Goal: Find specific page/section: Find specific page/section

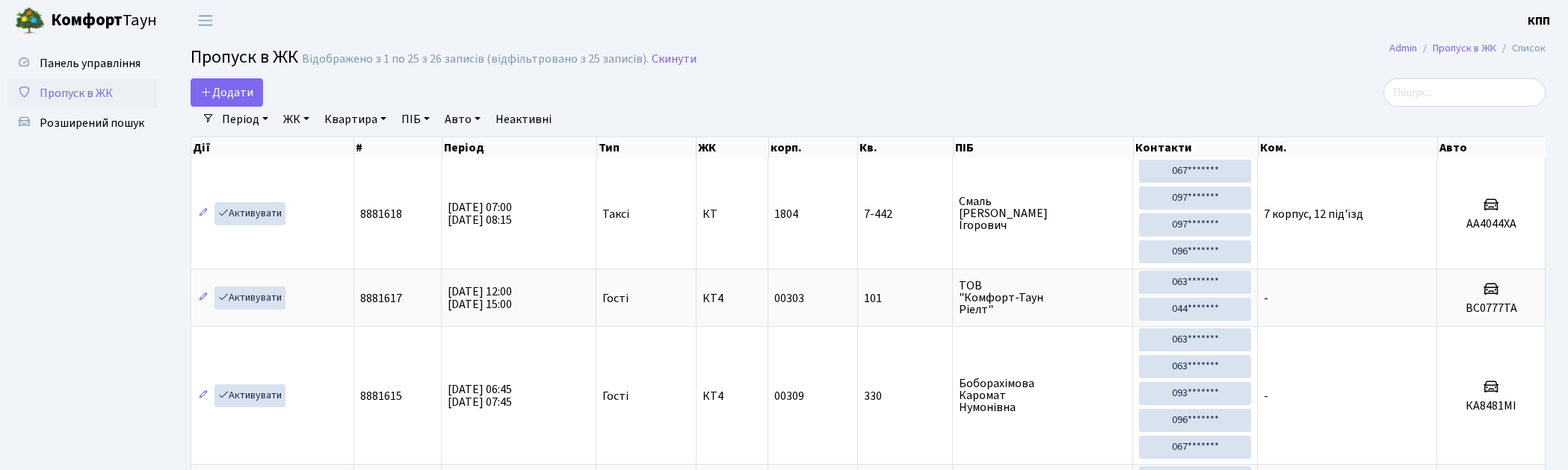
select select "25"
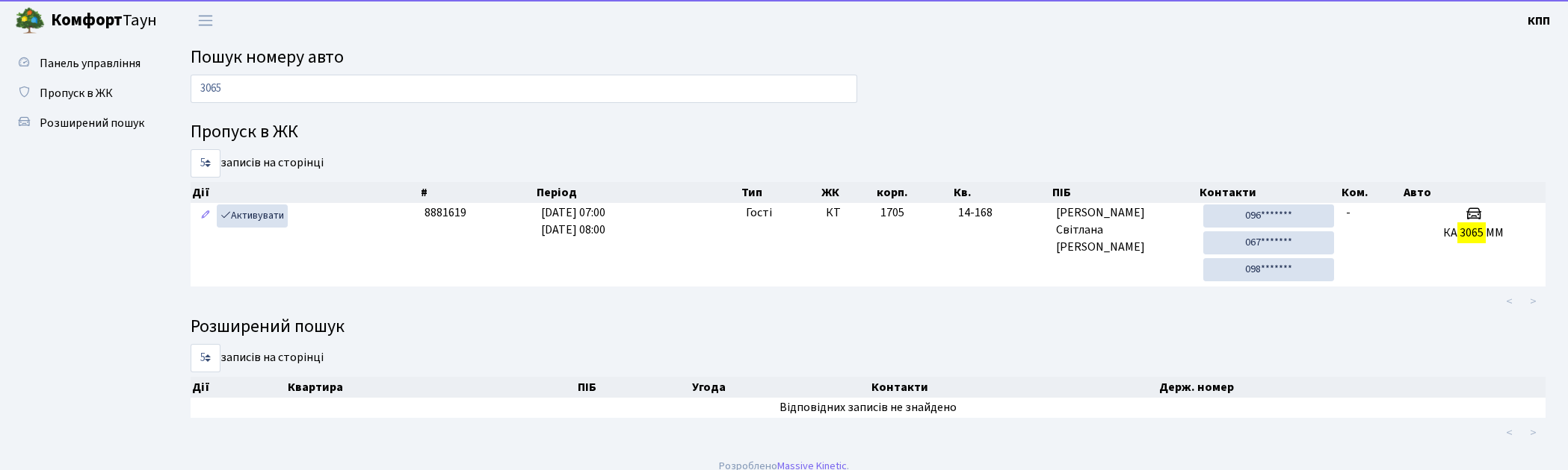
scroll to position [15, 0]
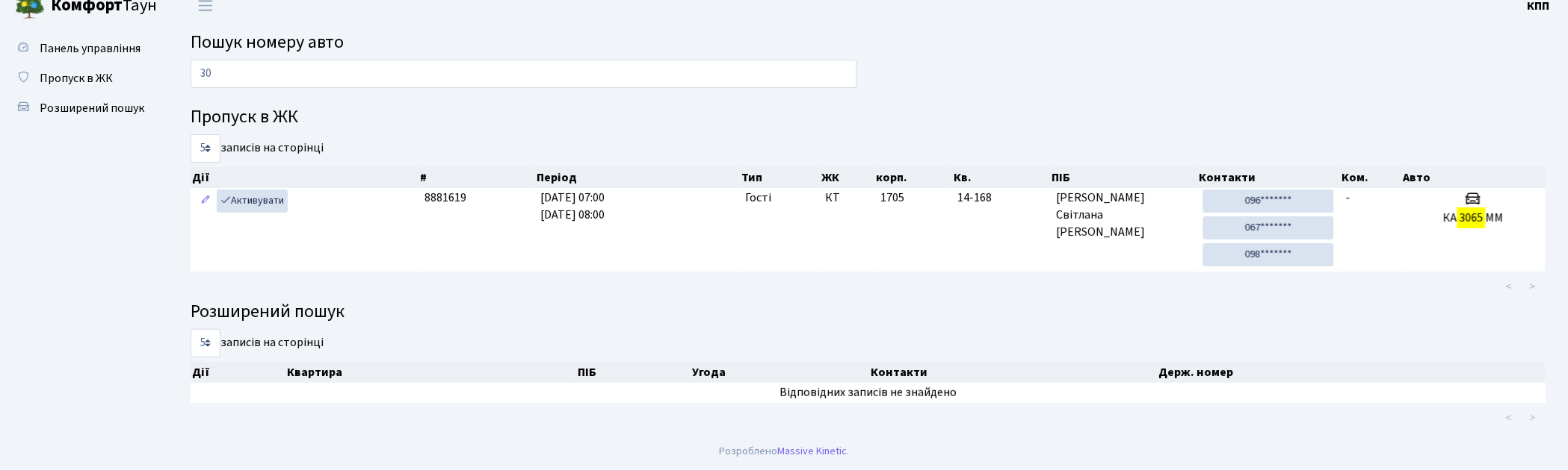
type input "3"
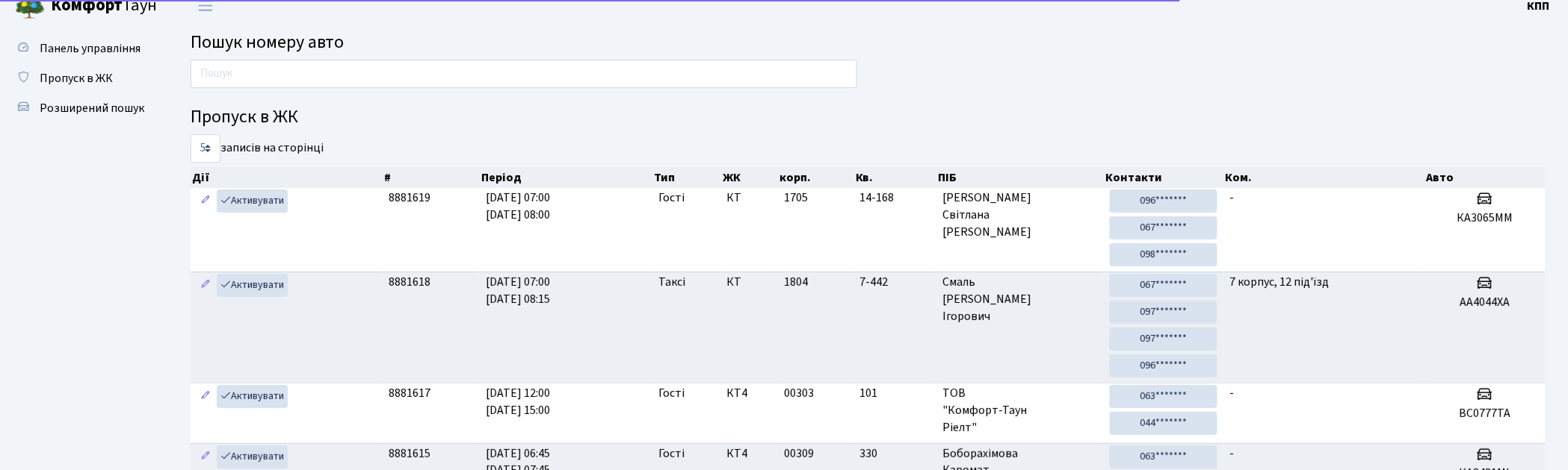
scroll to position [80, 0]
